Goal: Task Accomplishment & Management: Use online tool/utility

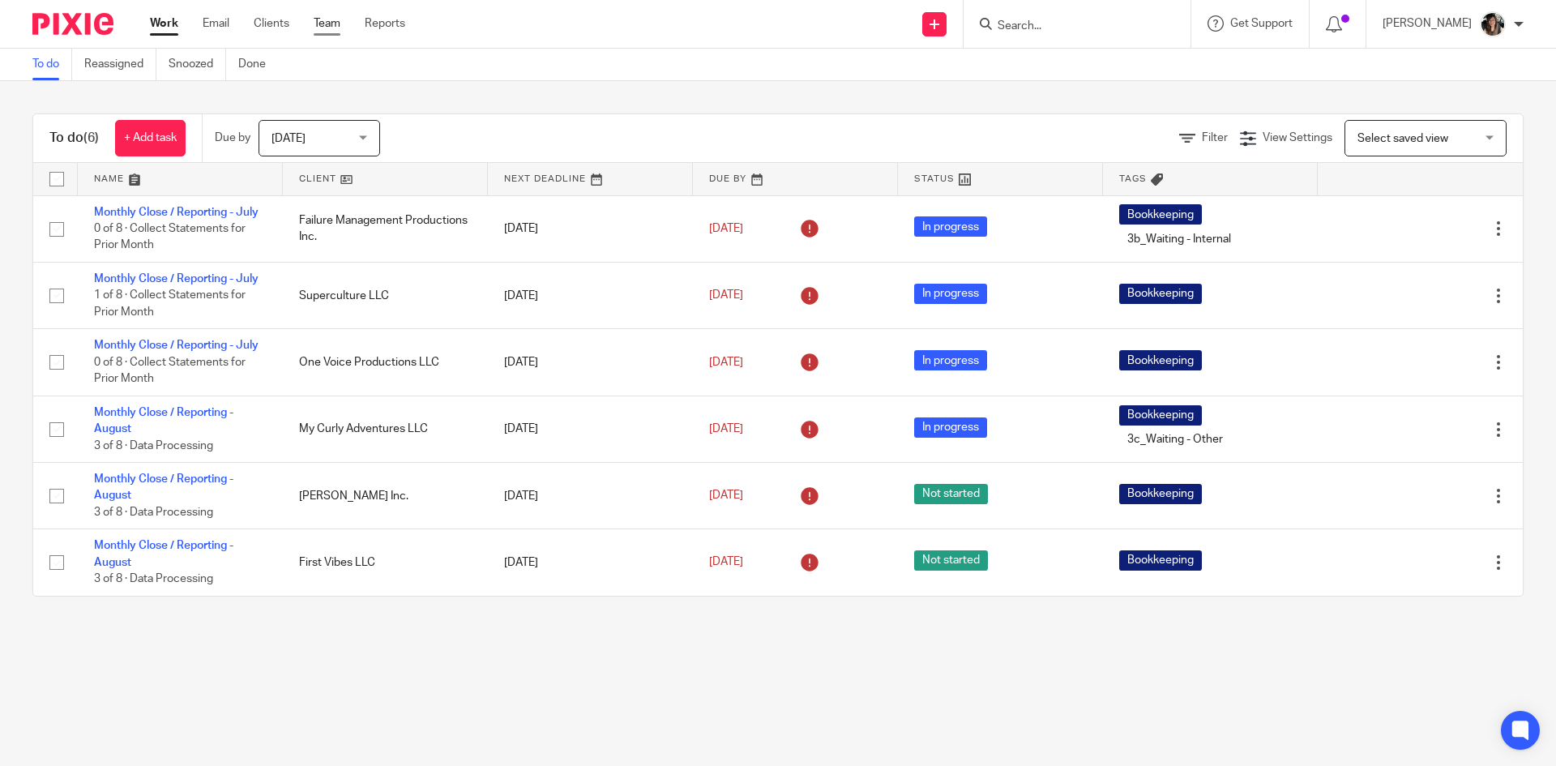
click at [333, 16] on link "Team" at bounding box center [327, 23] width 27 height 16
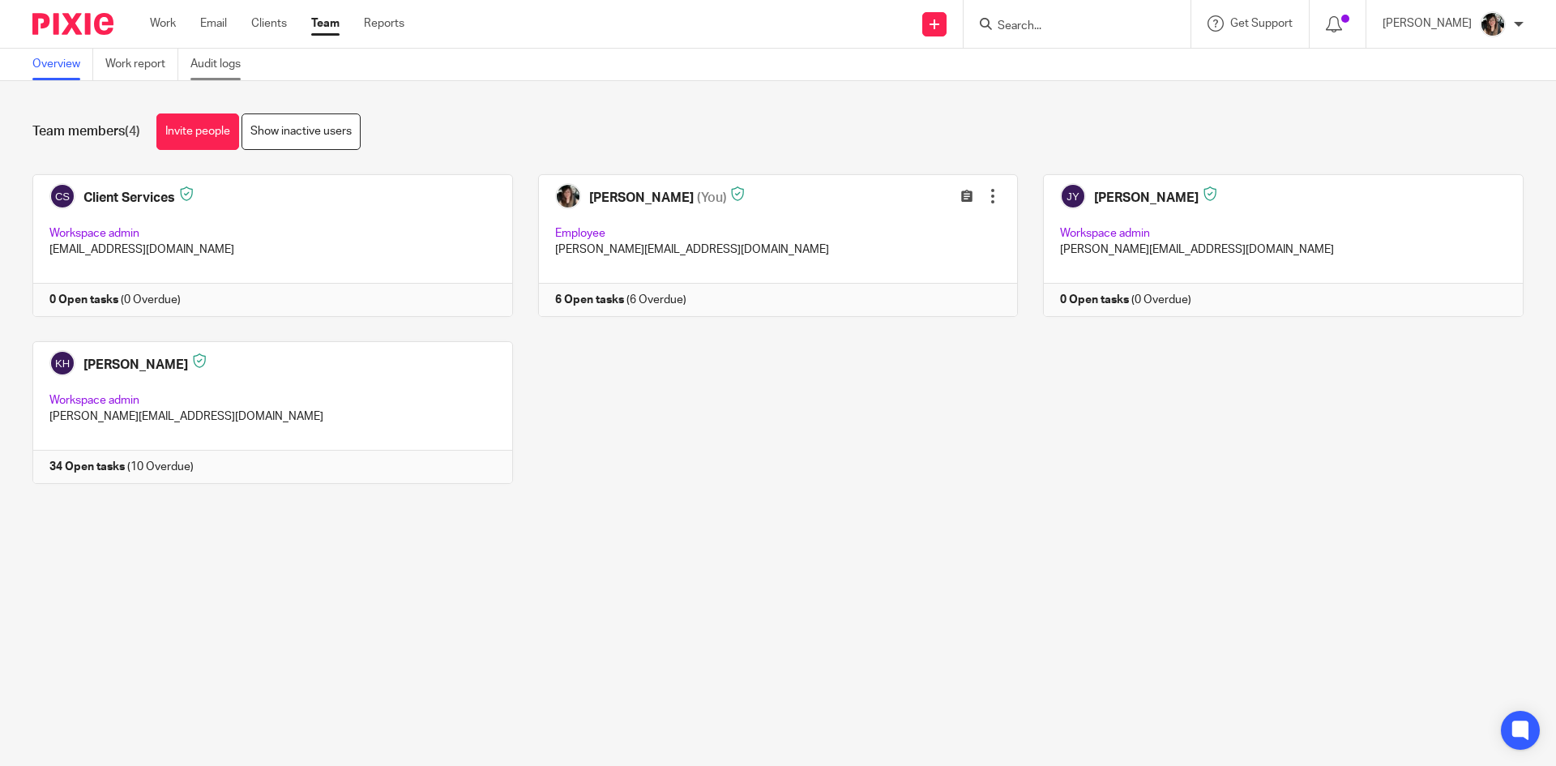
click at [222, 62] on link "Audit logs" at bounding box center [221, 65] width 62 height 32
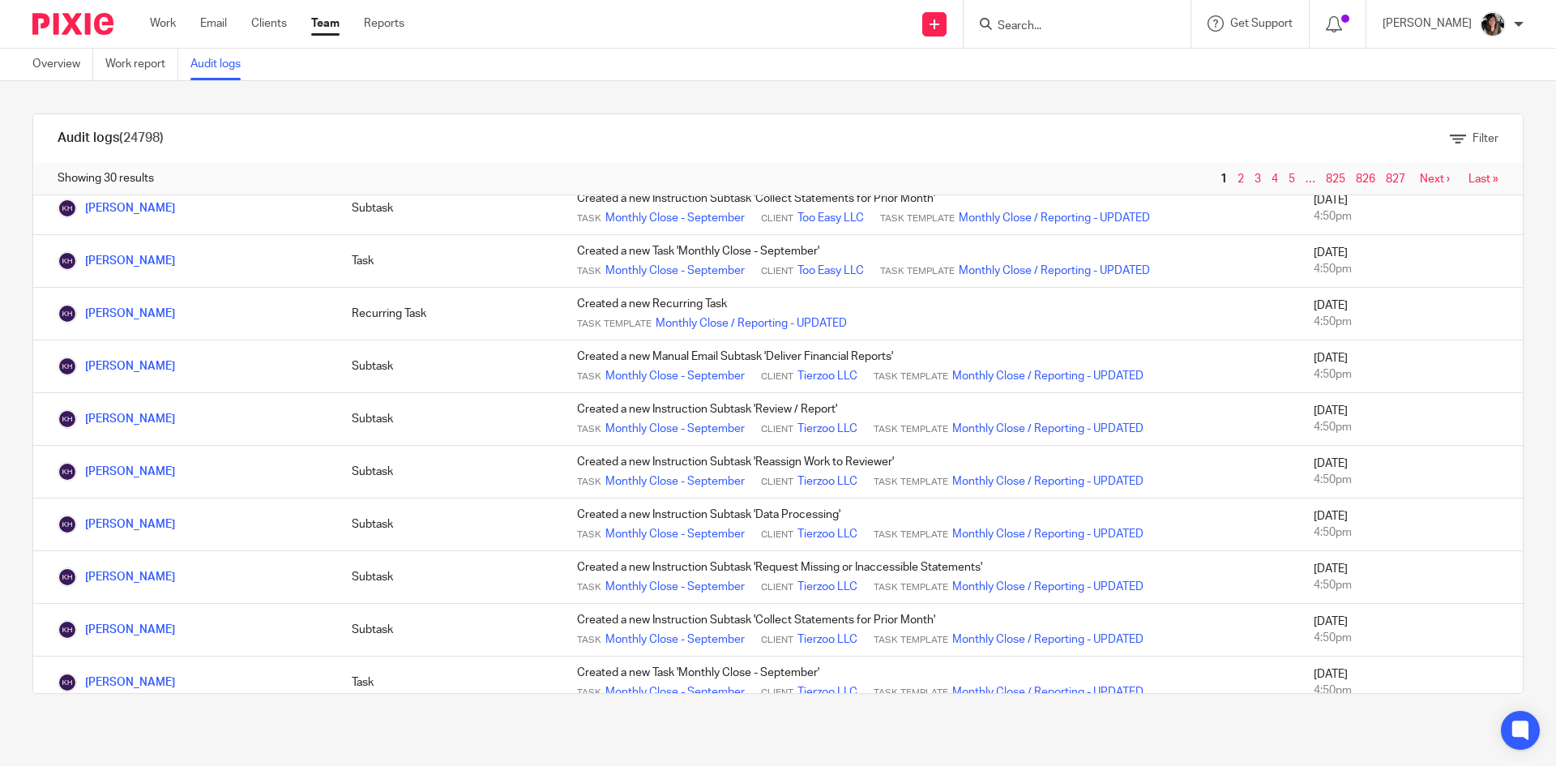
scroll to position [1149, 0]
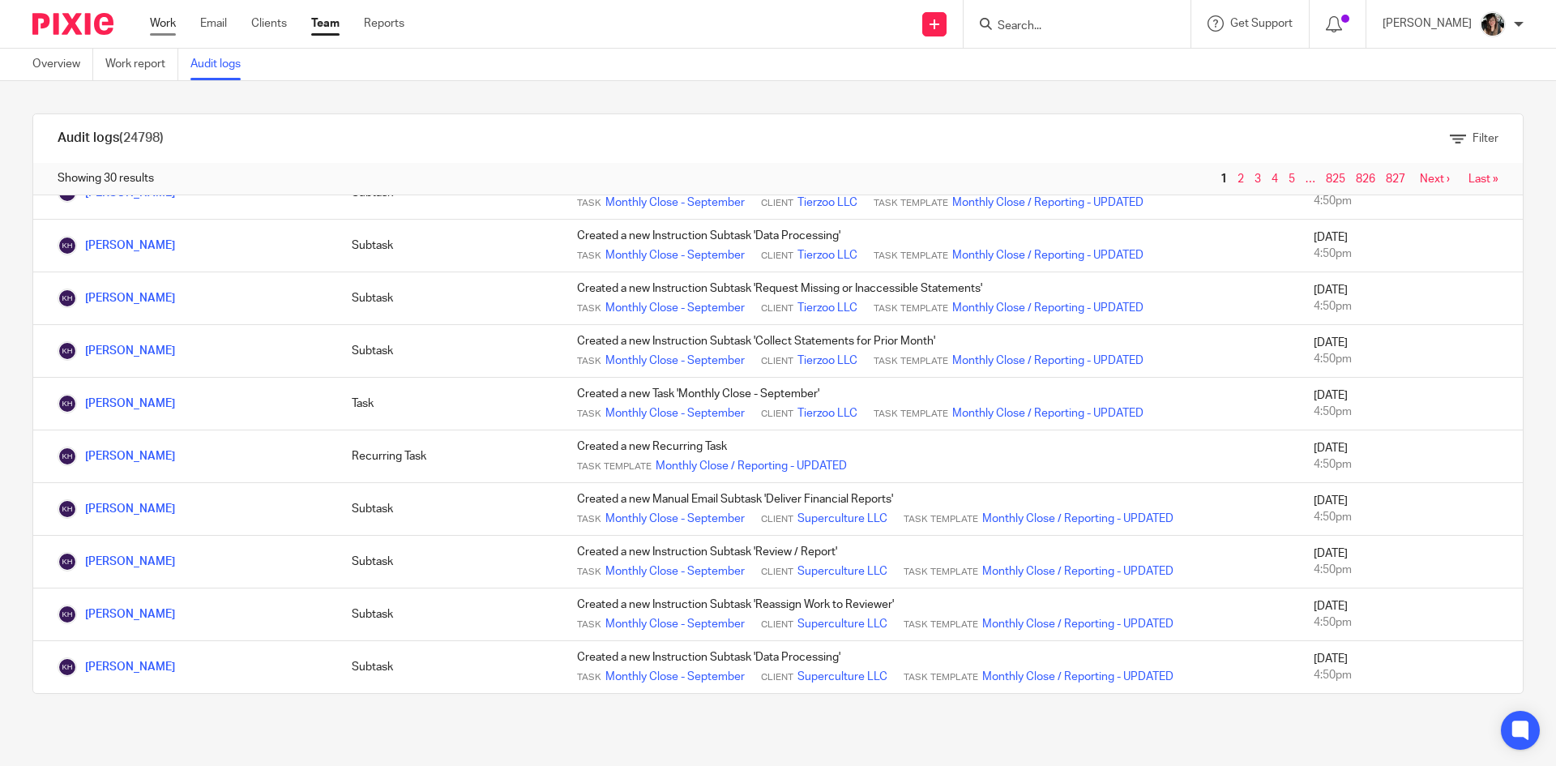
click at [161, 16] on link "Work" at bounding box center [163, 23] width 26 height 16
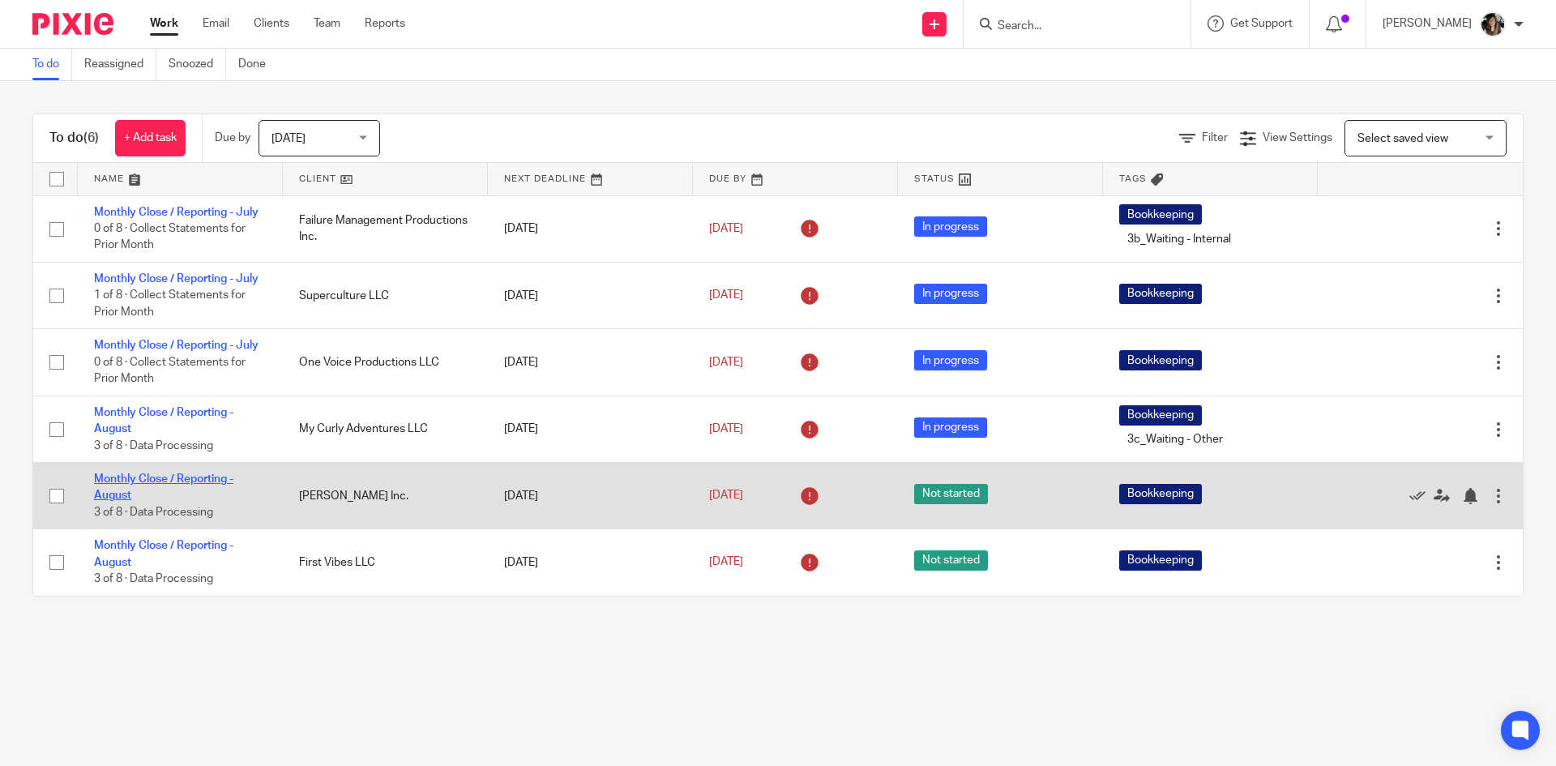
click at [176, 483] on link "Monthly Close / Reporting - August" at bounding box center [163, 487] width 139 height 28
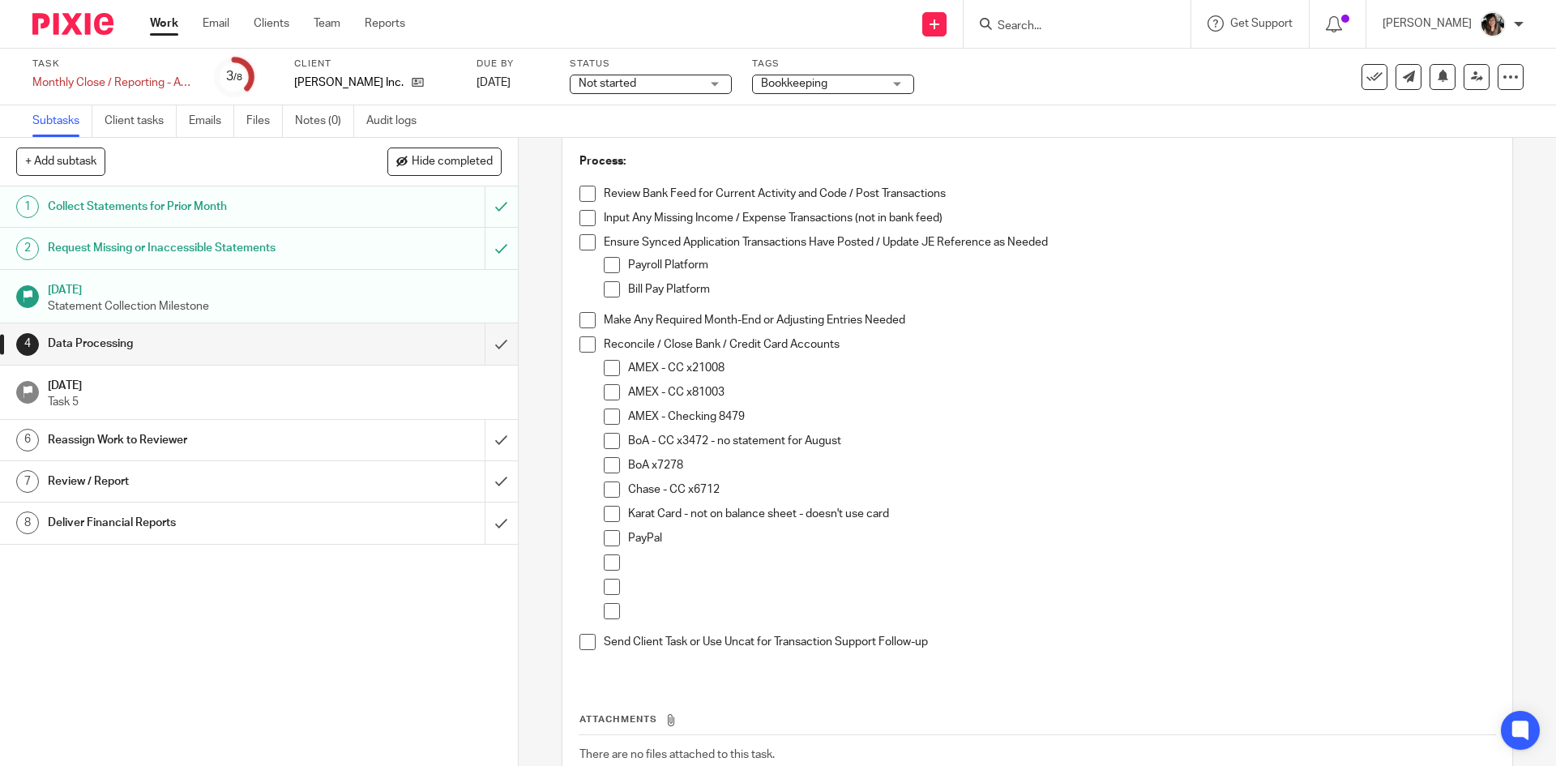
scroll to position [20, 0]
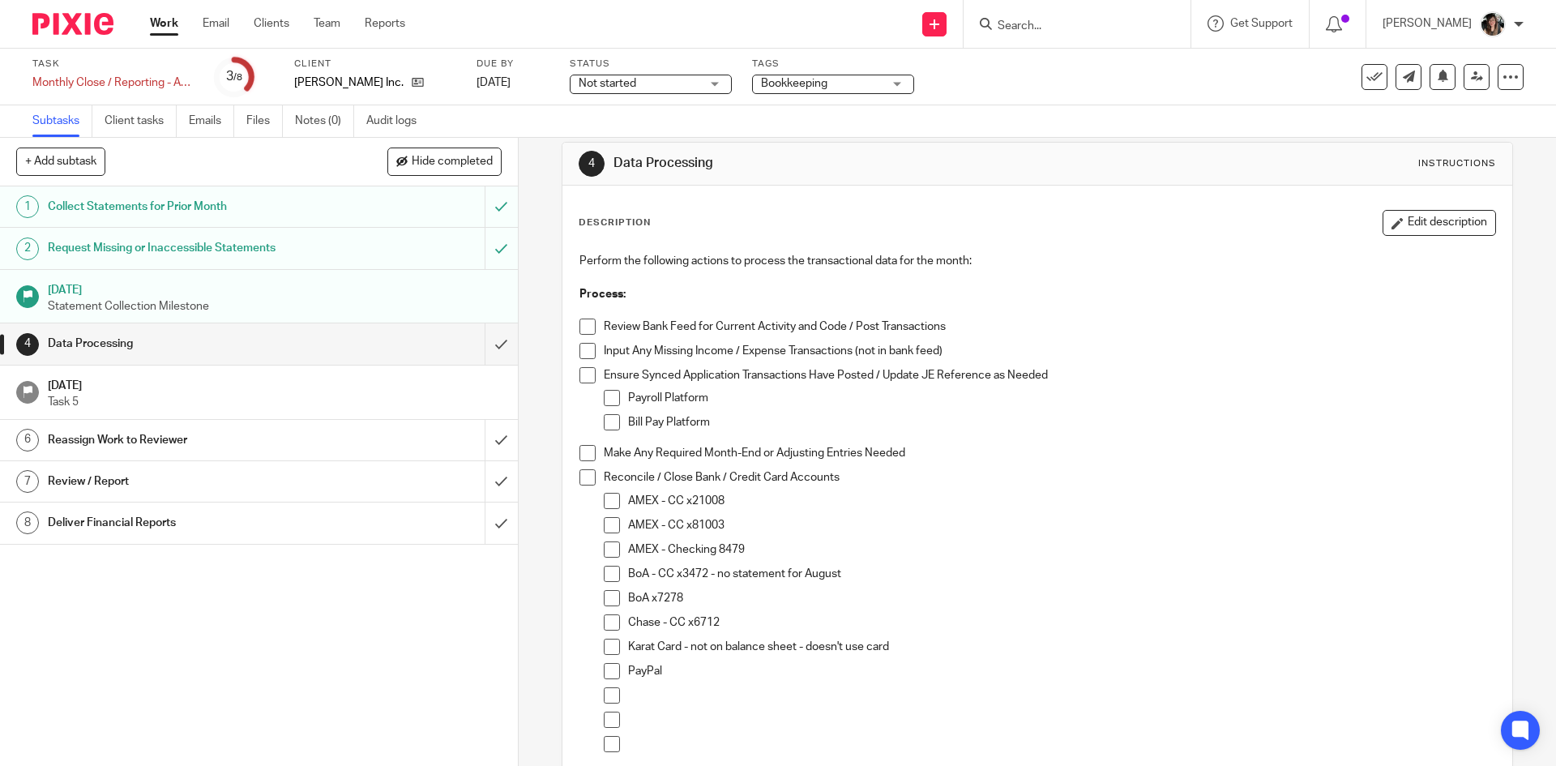
click at [182, 28] on ul "Work Email Clients Team Reports" at bounding box center [290, 23] width 280 height 16
click at [172, 28] on link "Work" at bounding box center [164, 23] width 28 height 16
